Goal: Use online tool/utility

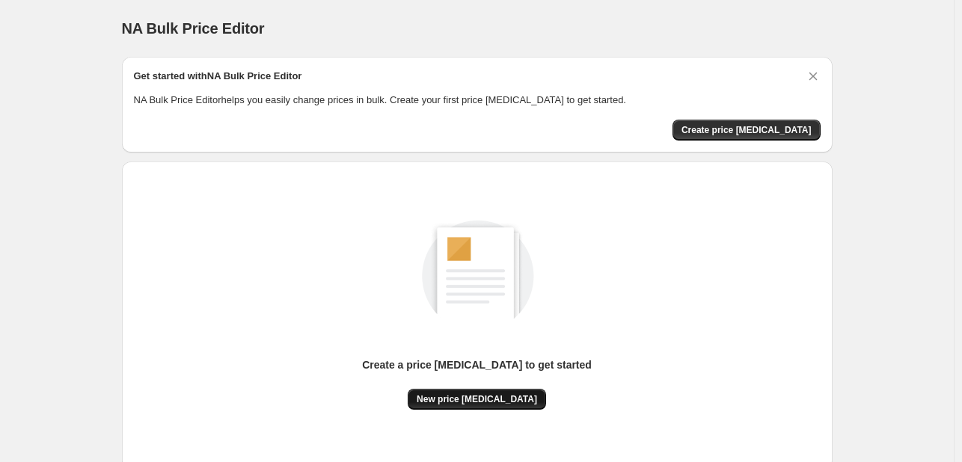
click at [480, 393] on span "New price [MEDICAL_DATA]" at bounding box center [477, 399] width 120 height 12
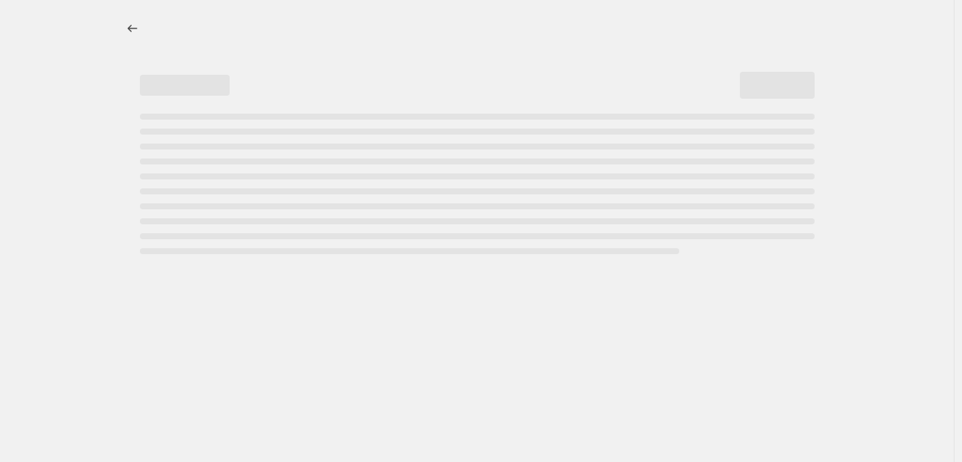
select select "percentage"
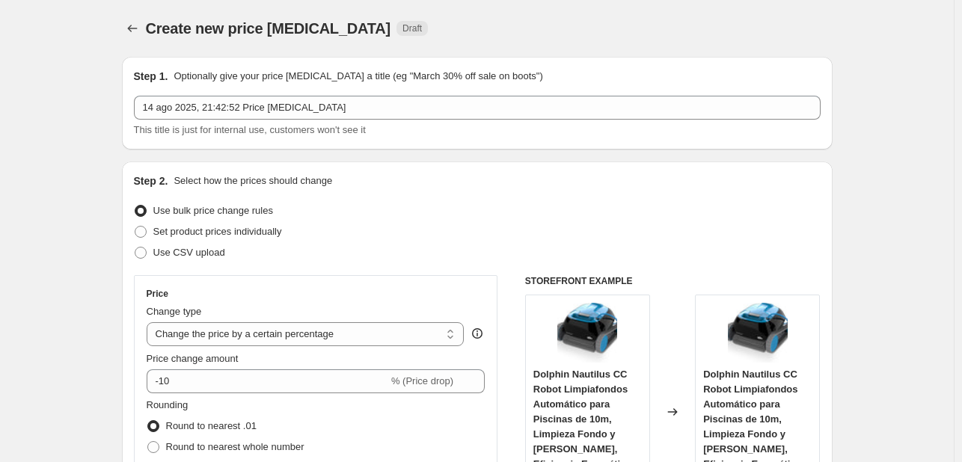
scroll to position [150, 0]
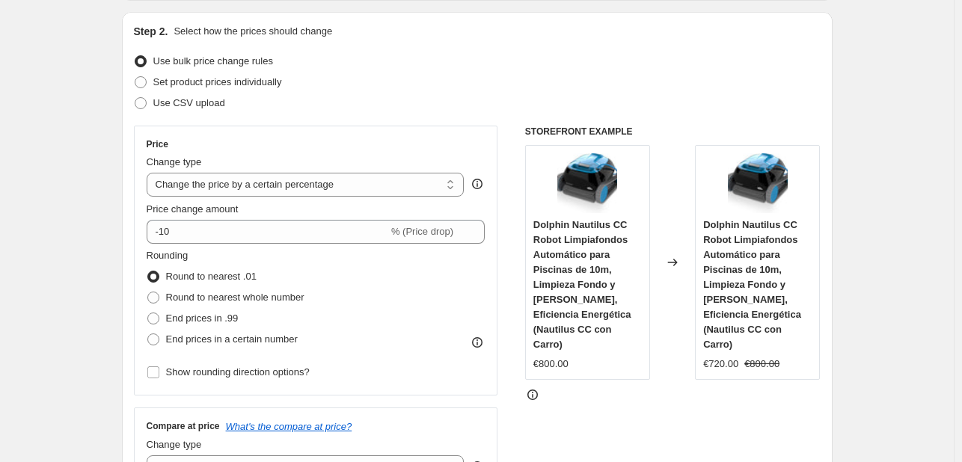
click at [287, 216] on div "Price change amount" at bounding box center [316, 209] width 339 height 15
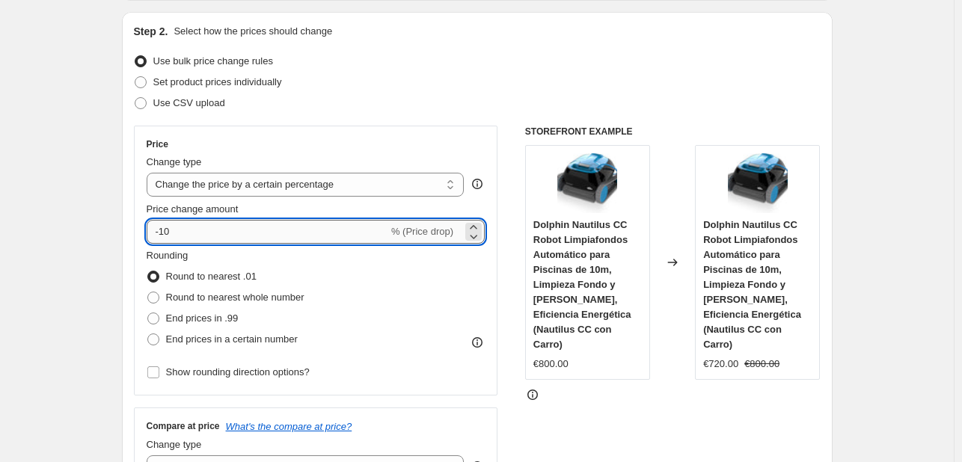
click at [291, 233] on input "-10" at bounding box center [268, 232] width 242 height 24
type input "-1"
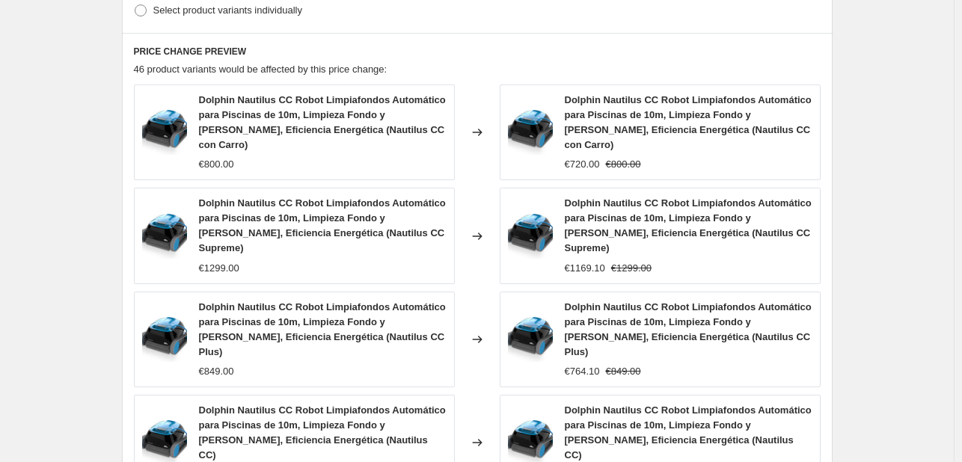
scroll to position [1047, 0]
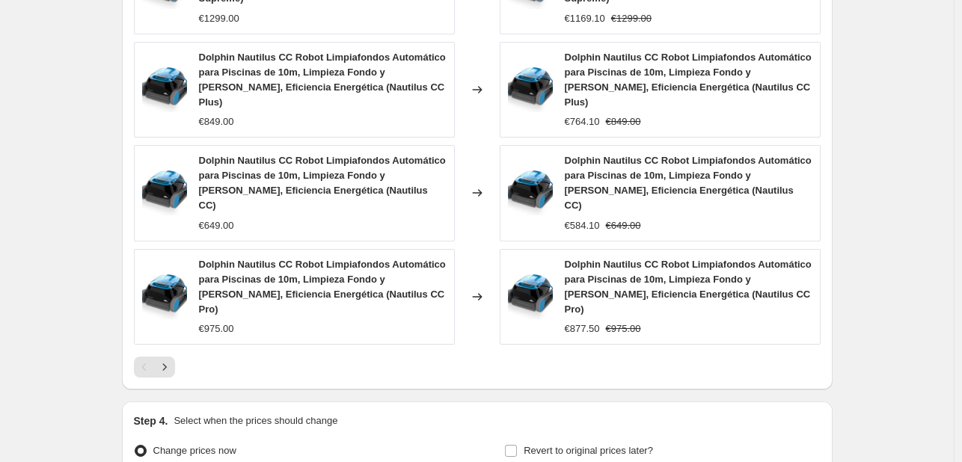
type input "-25"
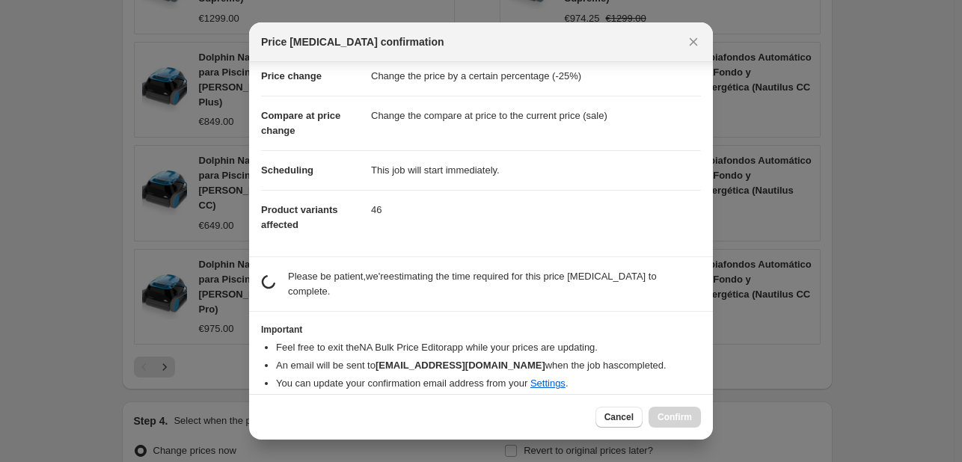
scroll to position [28, 0]
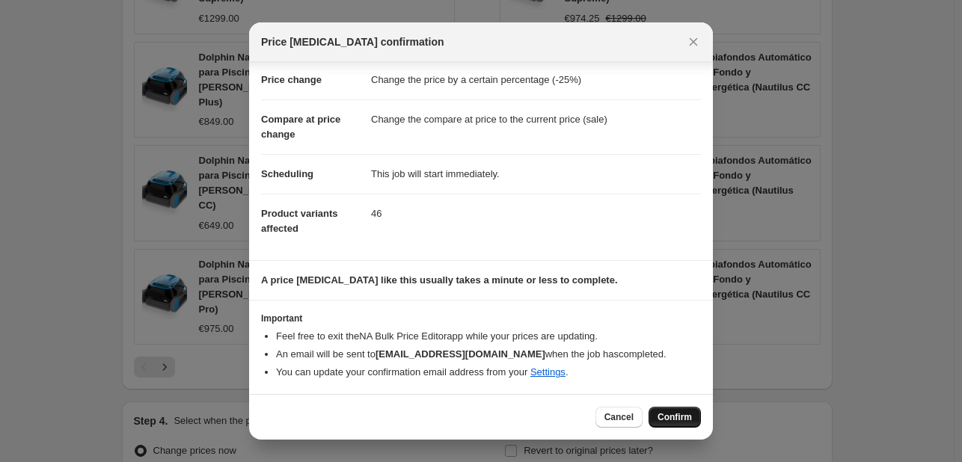
click at [665, 434] on div "Cancel Confirm" at bounding box center [481, 417] width 464 height 46
click at [665, 423] on span "Confirm" at bounding box center [675, 417] width 34 height 12
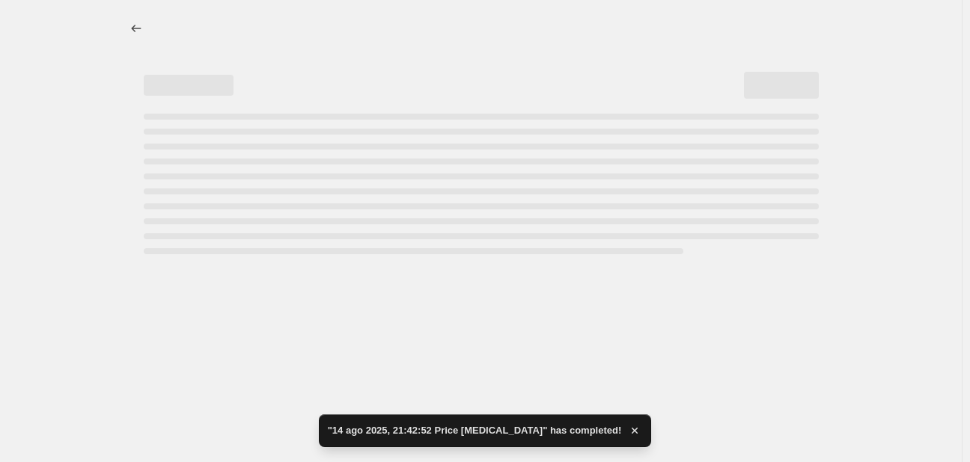
select select "percentage"
